Goal: Navigation & Orientation: Understand site structure

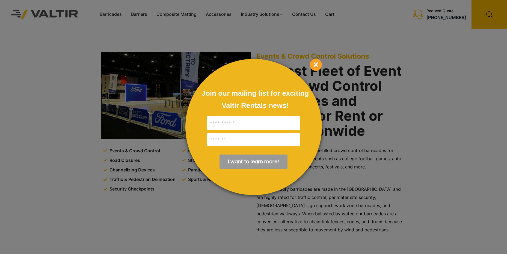
click at [318, 64] on span "×" at bounding box center [316, 65] width 12 height 12
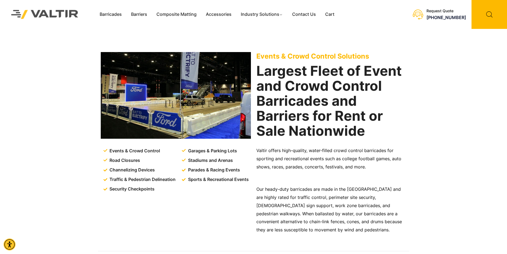
click at [146, 153] on span "Events & Crowd Control" at bounding box center [134, 151] width 52 height 8
click at [206, 151] on span "Garages & Parking Lots" at bounding box center [212, 151] width 50 height 8
click at [138, 15] on link "Barriers" at bounding box center [138, 14] width 25 height 8
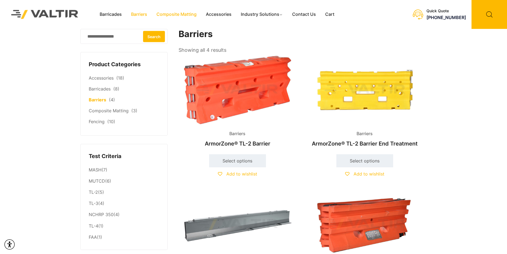
click at [170, 14] on link "Composite Matting" at bounding box center [176, 14] width 49 height 8
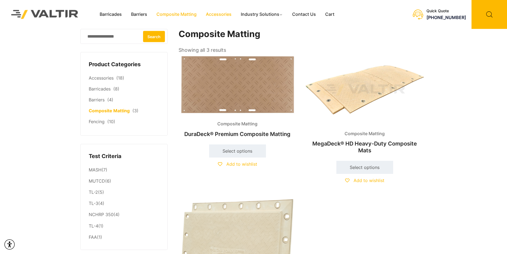
click at [227, 16] on link "Accessories" at bounding box center [218, 14] width 35 height 8
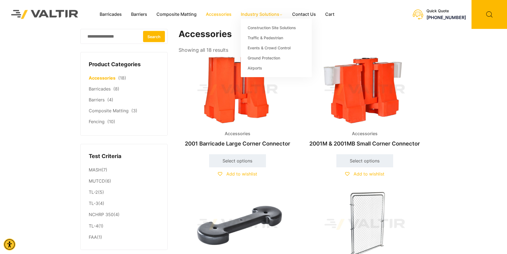
click at [255, 13] on link "Industry Solutions" at bounding box center [262, 14] width 52 height 8
